Goal: Check status: Check status

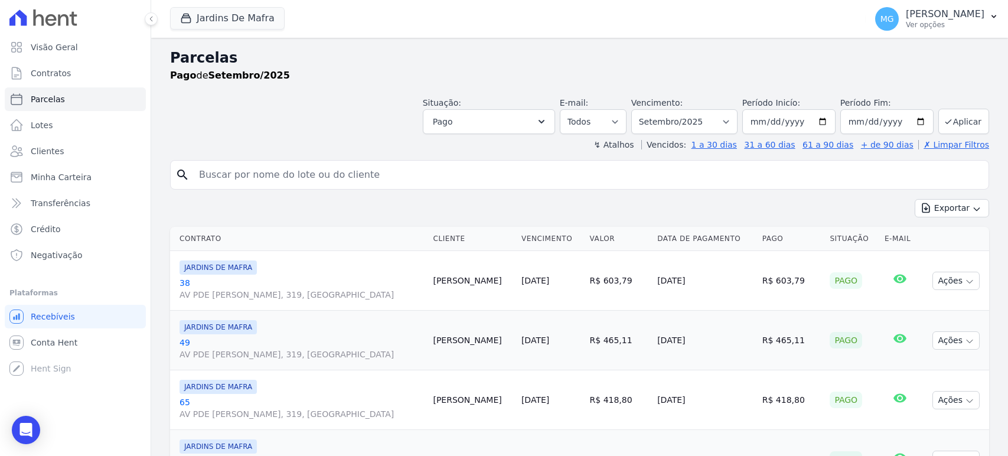
select select
click at [610, 122] on select "Todos Lido Não-lido" at bounding box center [593, 121] width 67 height 25
click at [525, 119] on button "Pago" at bounding box center [489, 121] width 132 height 25
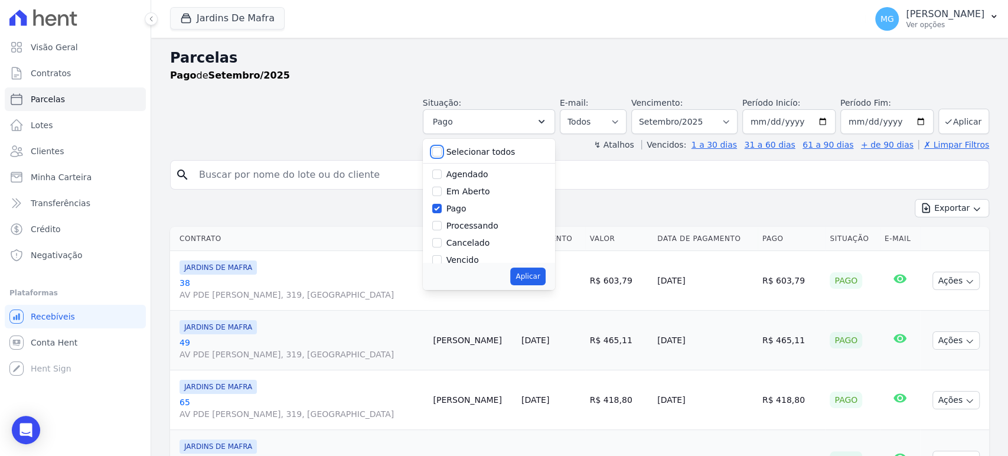
click at [442, 150] on input "Selecionar todos" at bounding box center [436, 151] width 9 height 9
checkbox input "true"
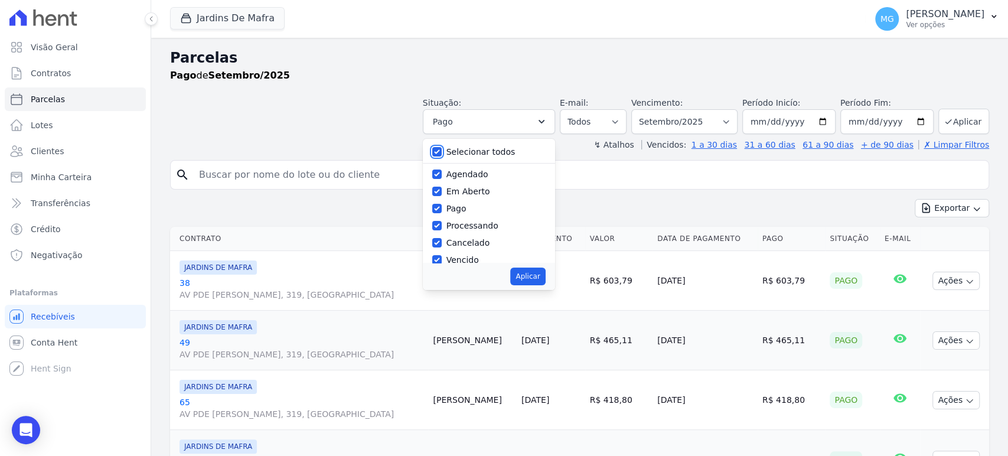
checkbox input "true"
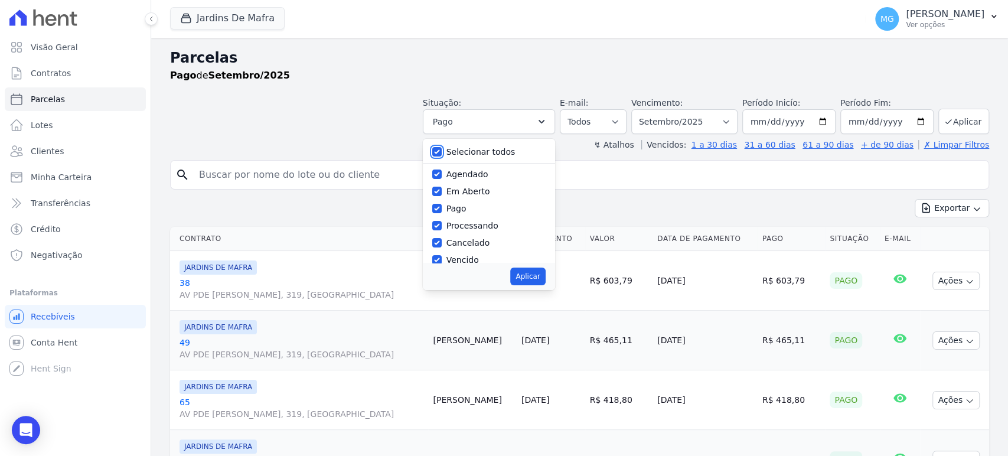
checkbox input "true"
click at [541, 279] on button "Aplicar" at bounding box center [527, 277] width 35 height 18
select select "scheduled"
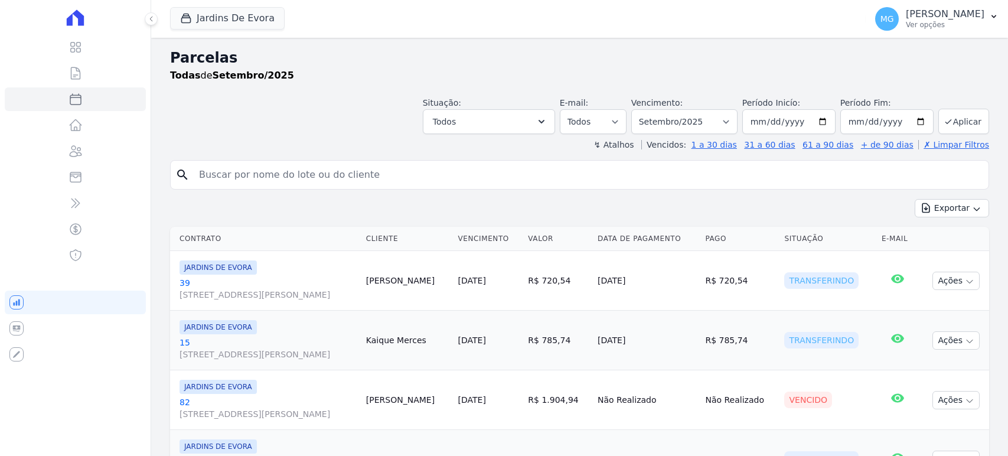
select select
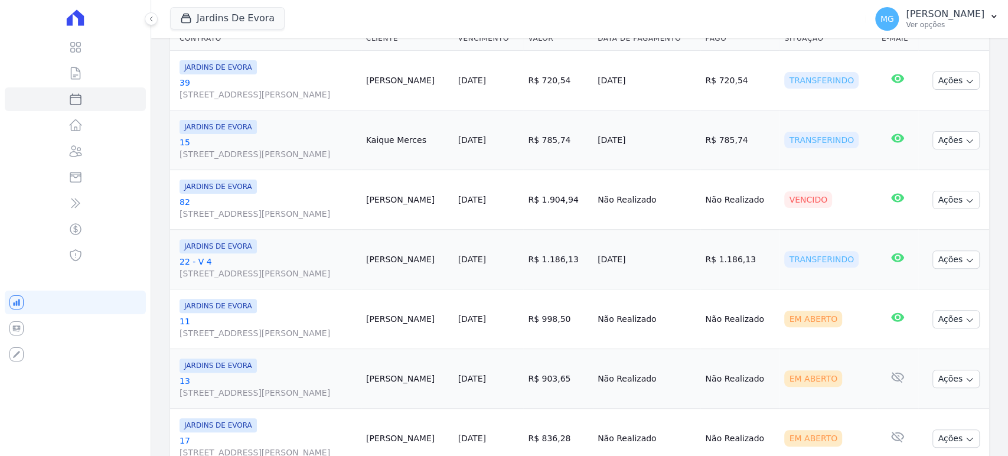
scroll to position [131, 0]
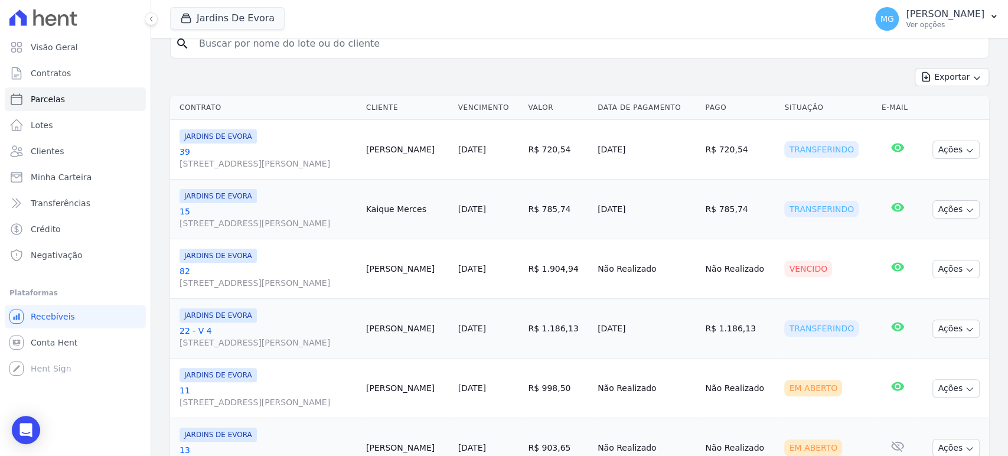
click at [834, 158] on div "Transferindo" at bounding box center [822, 149] width 74 height 17
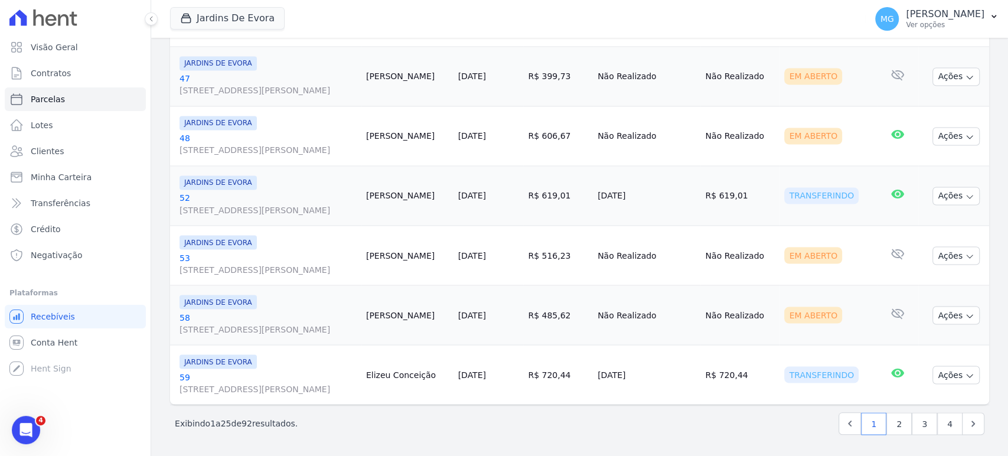
scroll to position [1640, 0]
click at [938, 425] on link "4" at bounding box center [950, 423] width 25 height 22
select select
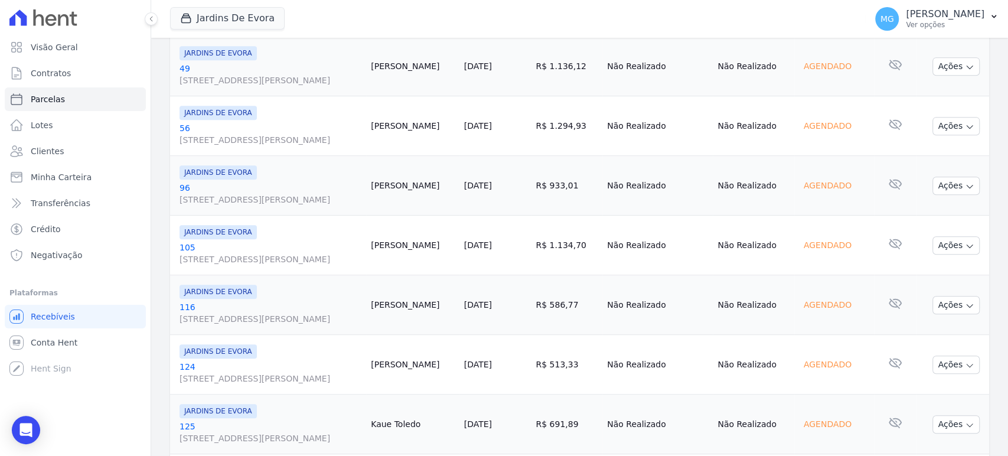
scroll to position [350, 0]
